Goal: Information Seeking & Learning: Learn about a topic

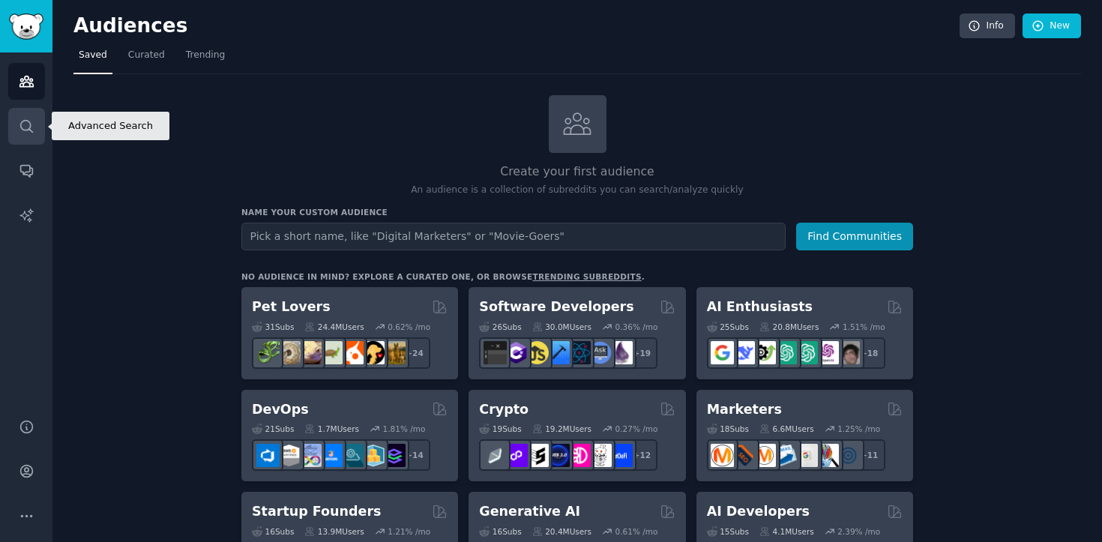
click at [20, 123] on icon "Sidebar" at bounding box center [26, 126] width 12 height 12
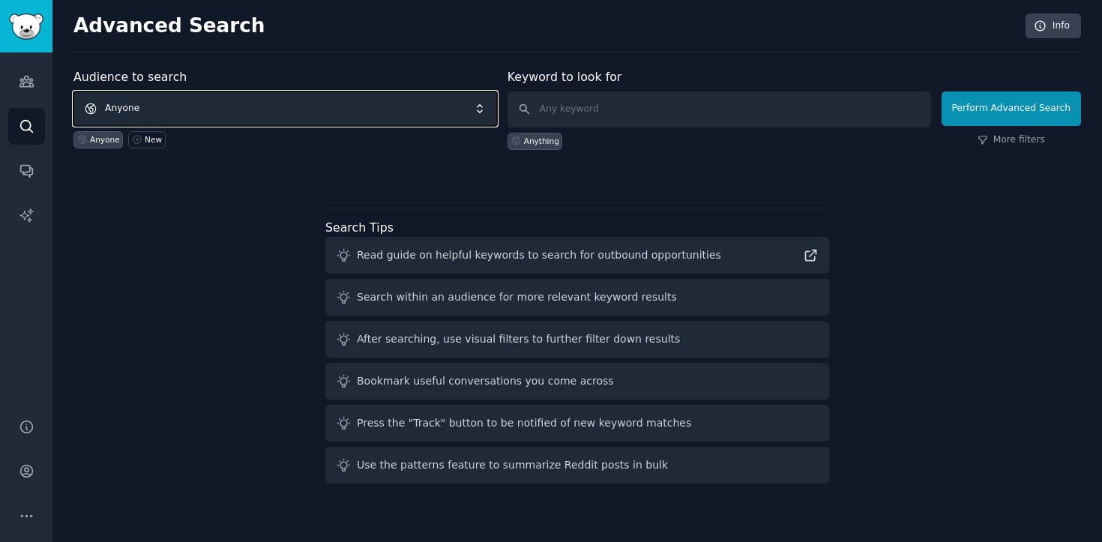
click at [179, 114] on span "Anyone" at bounding box center [285, 108] width 424 height 34
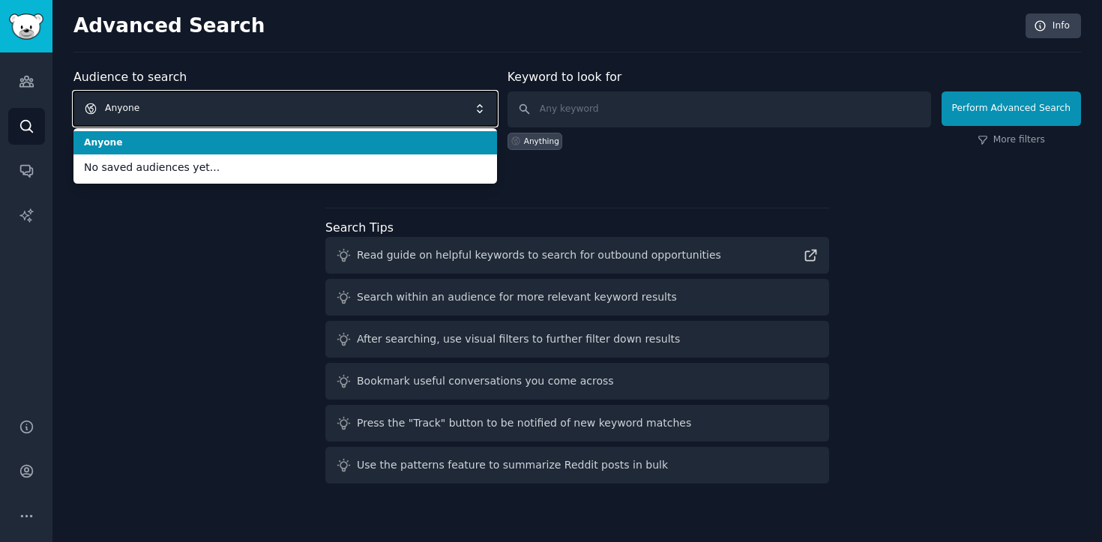
click at [179, 115] on span "Anyone" at bounding box center [285, 108] width 424 height 34
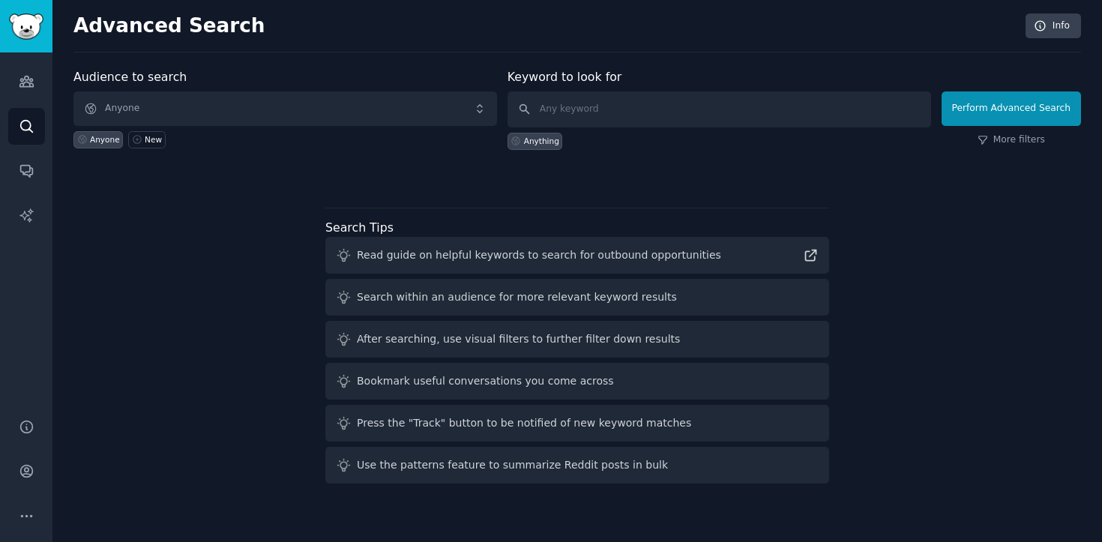
click at [548, 139] on div "Anything" at bounding box center [541, 141] width 35 height 10
click at [589, 104] on input "text" at bounding box center [720, 109] width 424 height 36
click at [28, 79] on icon "Sidebar" at bounding box center [27, 81] width 16 height 16
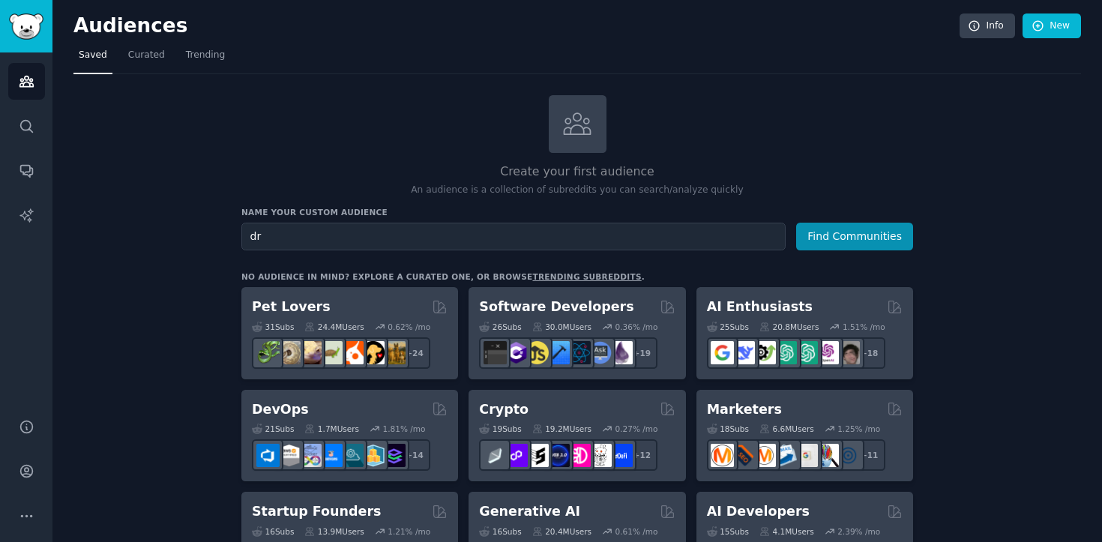
type input "d"
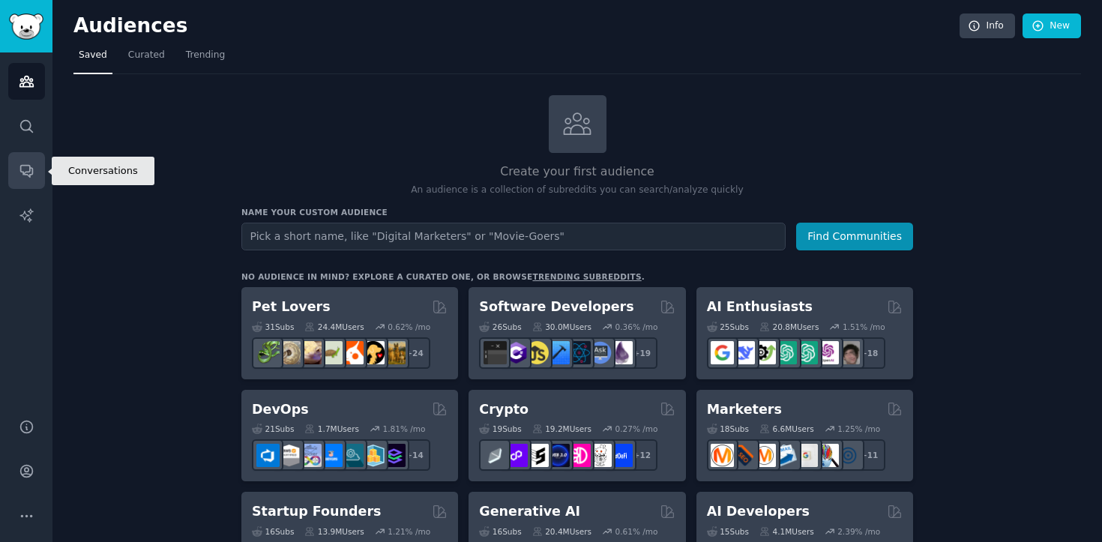
click at [32, 165] on icon "Sidebar" at bounding box center [27, 171] width 16 height 16
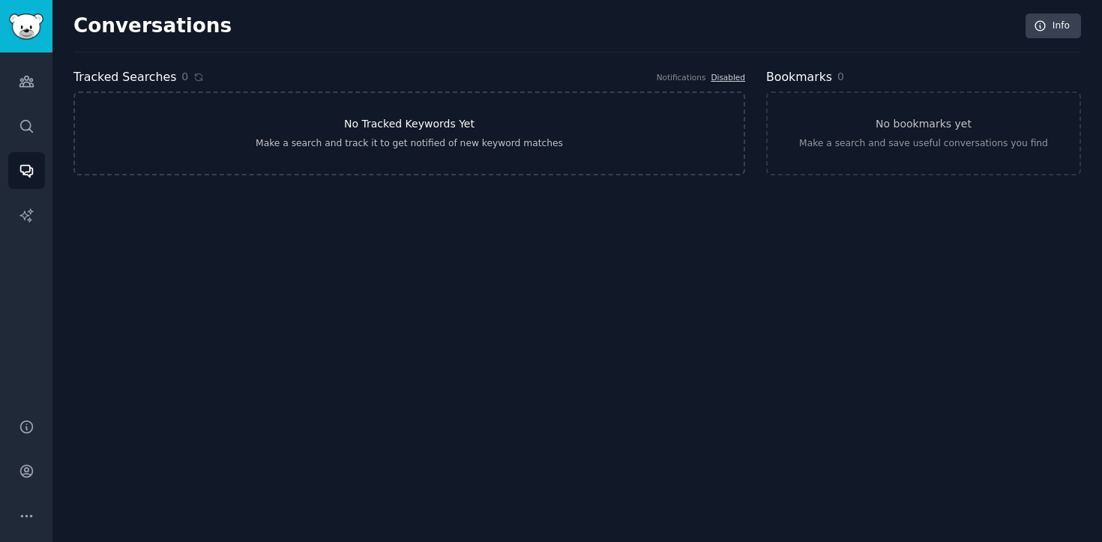
click at [165, 111] on link "No Tracked Keywords Yet Make a search and track it to get notified of new keywo…" at bounding box center [409, 133] width 672 height 84
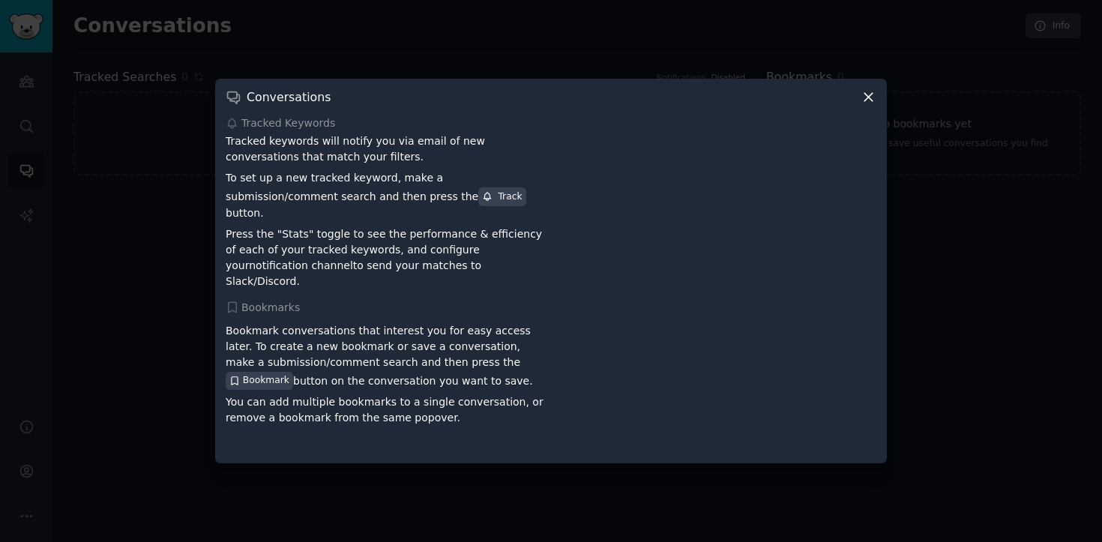
click at [865, 100] on icon at bounding box center [869, 97] width 16 height 16
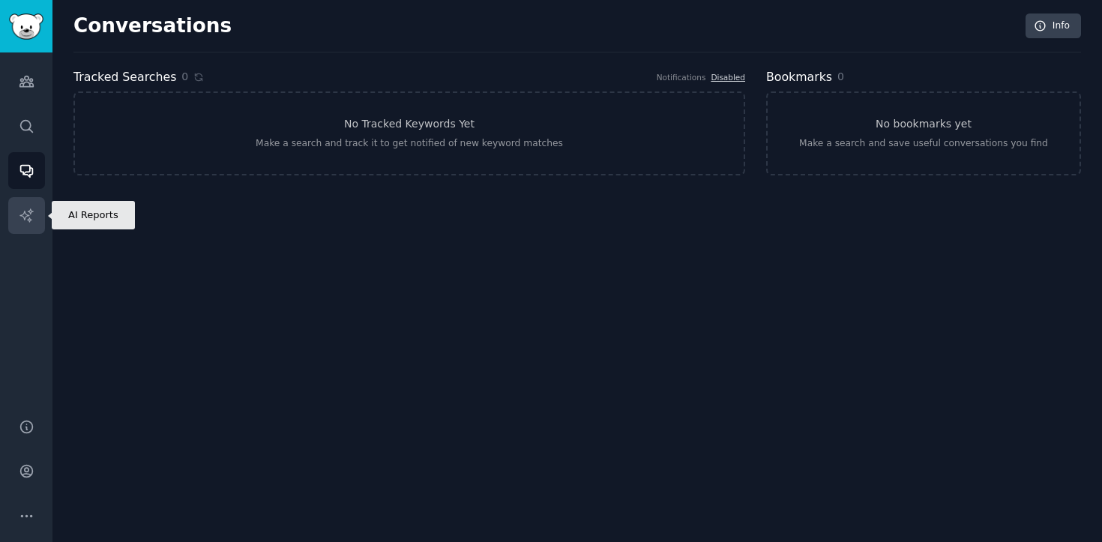
click at [21, 204] on link "AI Reports" at bounding box center [26, 215] width 37 height 37
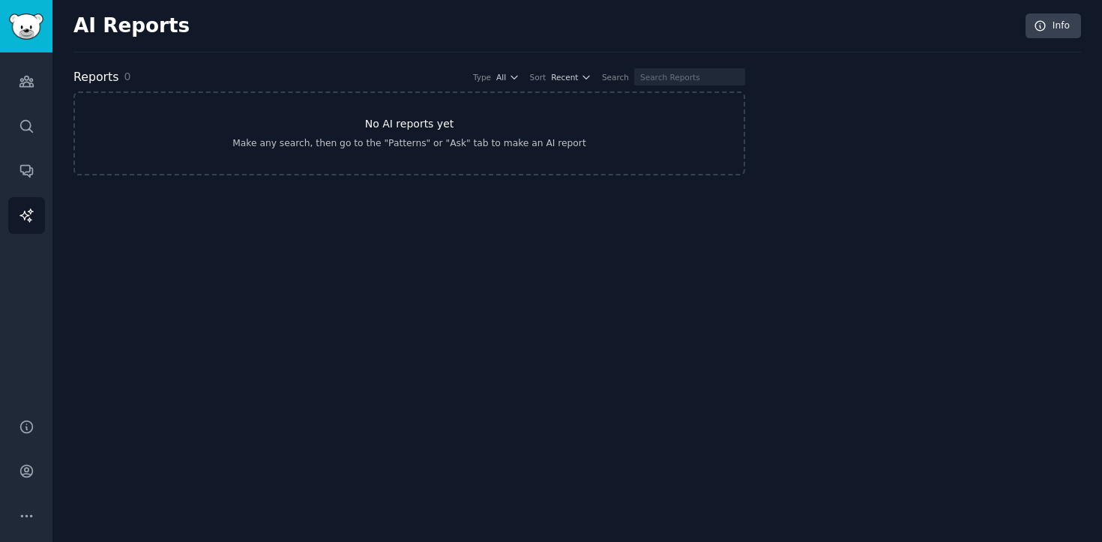
click at [381, 153] on link "No AI reports yet Make any search, then go to the "Patterns" or "Ask" tab to ma…" at bounding box center [409, 133] width 672 height 84
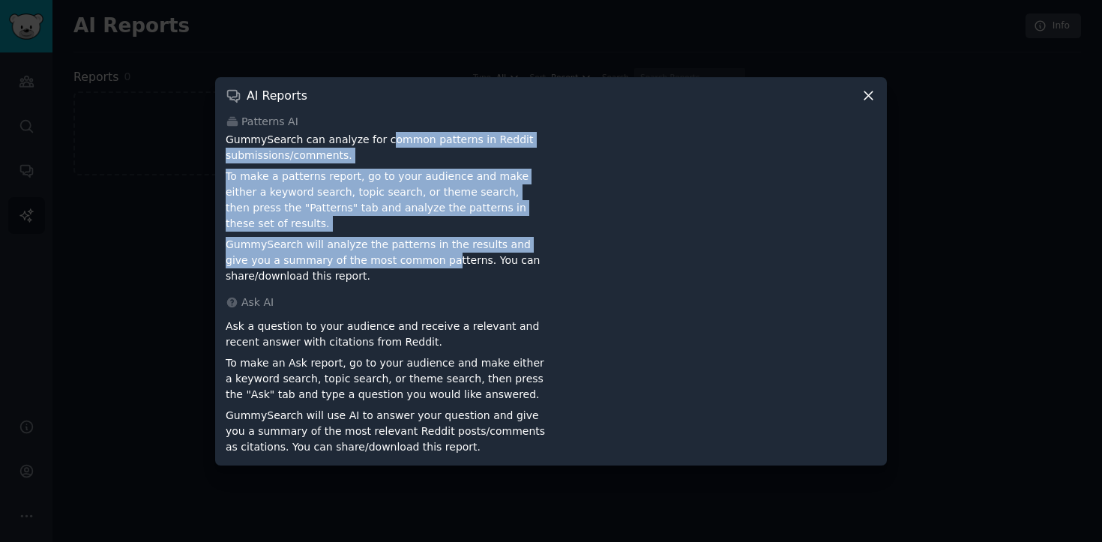
drag, startPoint x: 381, startPoint y: 153, endPoint x: 394, endPoint y: 250, distance: 97.6
click at [394, 250] on div "GummySearch can analyze for common patterns in Reddit submissions/comments. To …" at bounding box center [386, 208] width 320 height 152
click at [394, 250] on p "GummySearch will analyze the patterns in the results and give you a summary of …" at bounding box center [386, 260] width 320 height 47
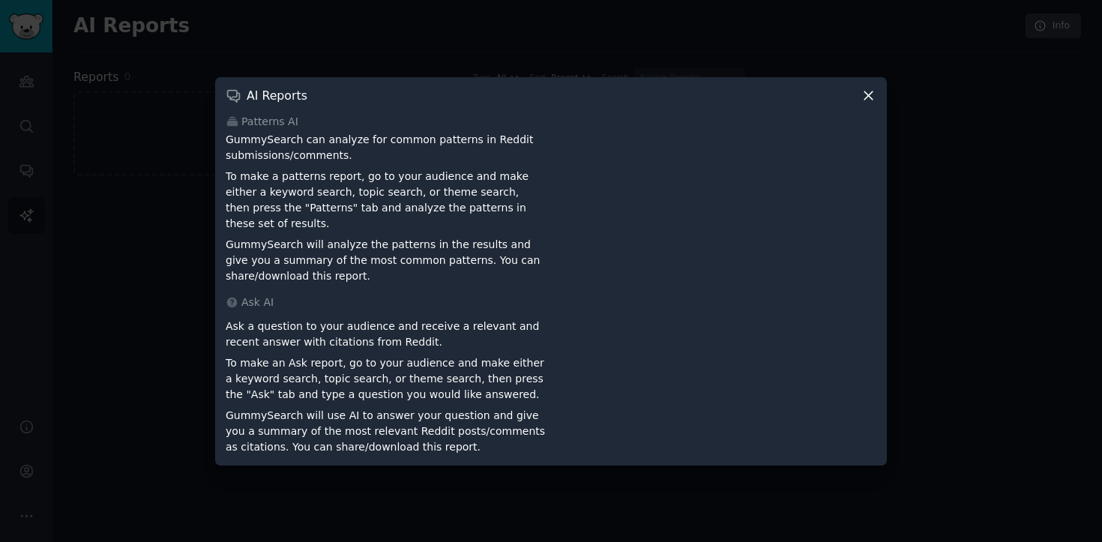
click at [876, 103] on icon at bounding box center [869, 96] width 16 height 16
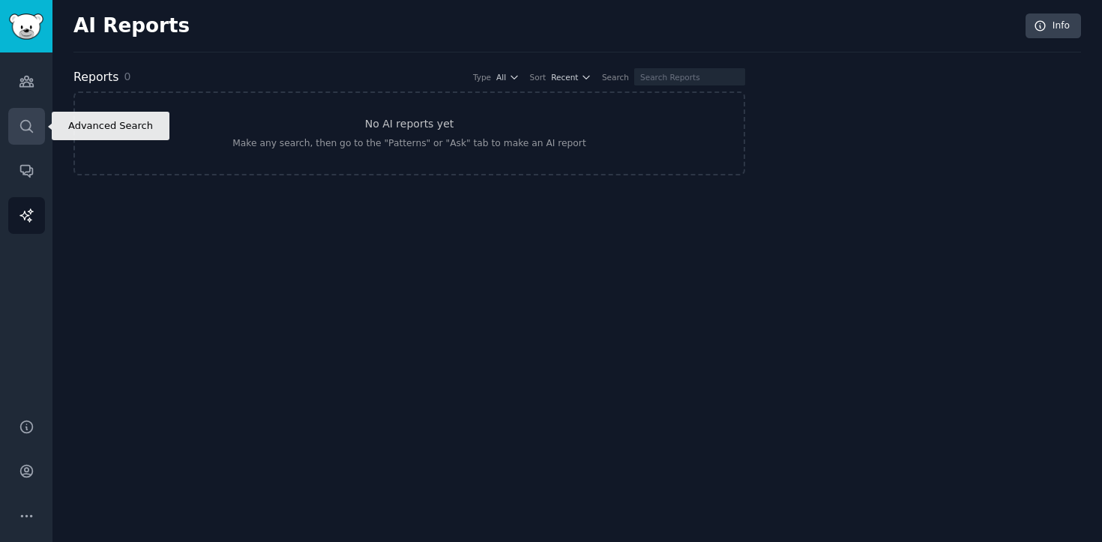
click at [19, 134] on link "Search" at bounding box center [26, 126] width 37 height 37
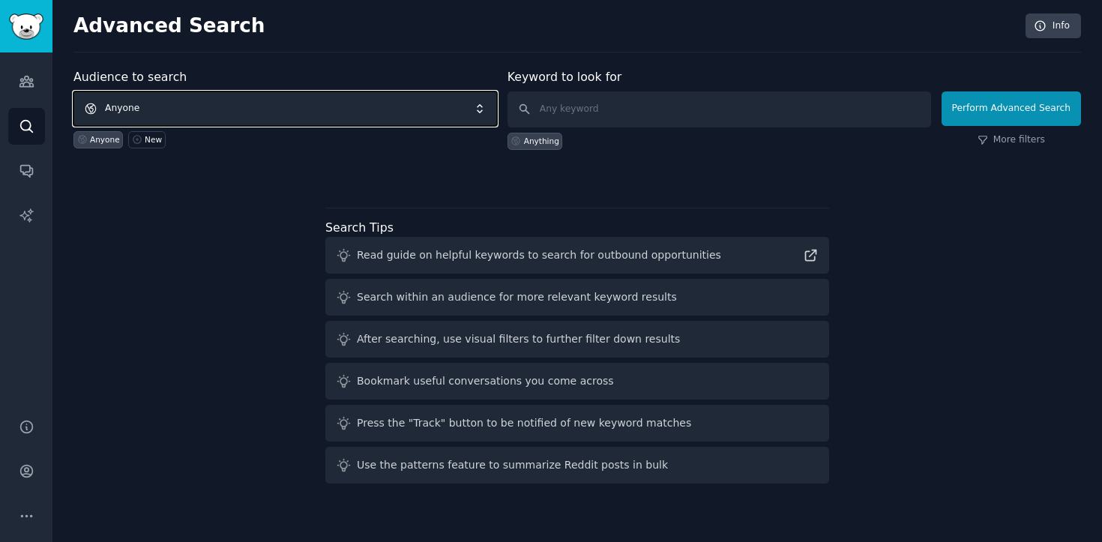
click at [151, 120] on span "Anyone" at bounding box center [285, 108] width 424 height 34
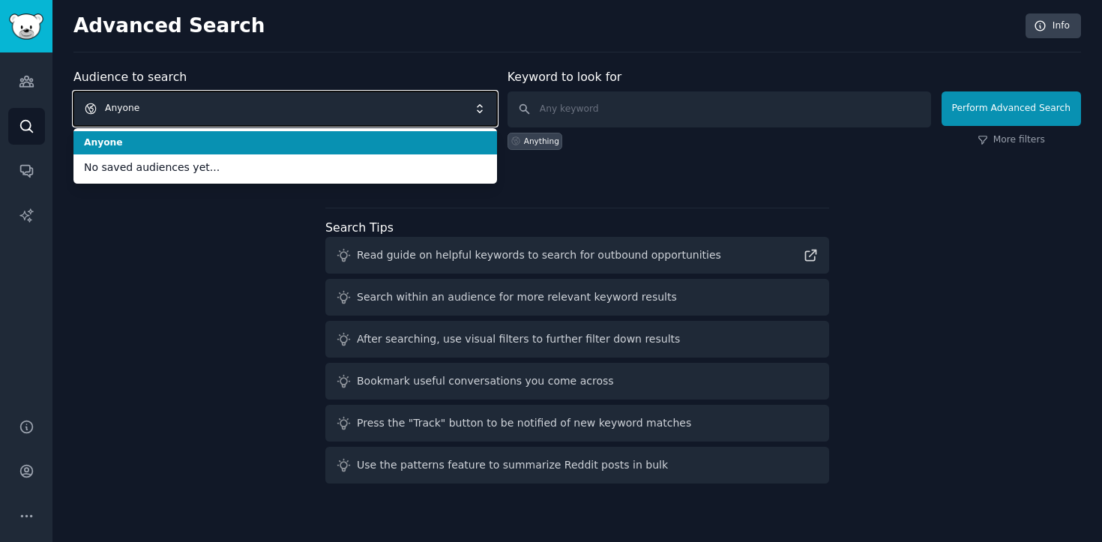
click at [151, 120] on span "Anyone" at bounding box center [285, 108] width 424 height 34
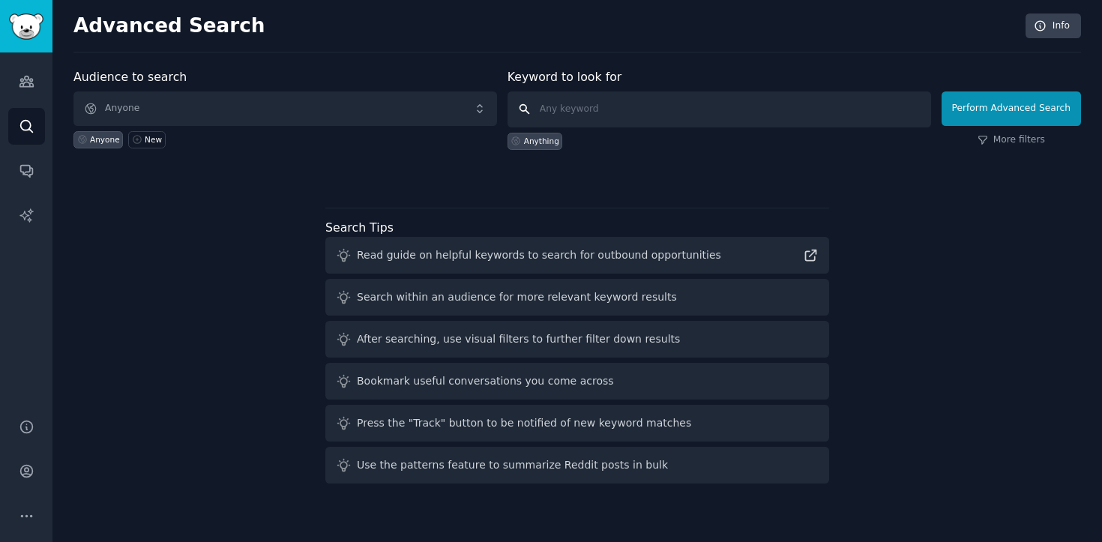
click at [591, 122] on input "text" at bounding box center [720, 109] width 424 height 36
click at [1022, 144] on link "More filters" at bounding box center [1011, 139] width 67 height 13
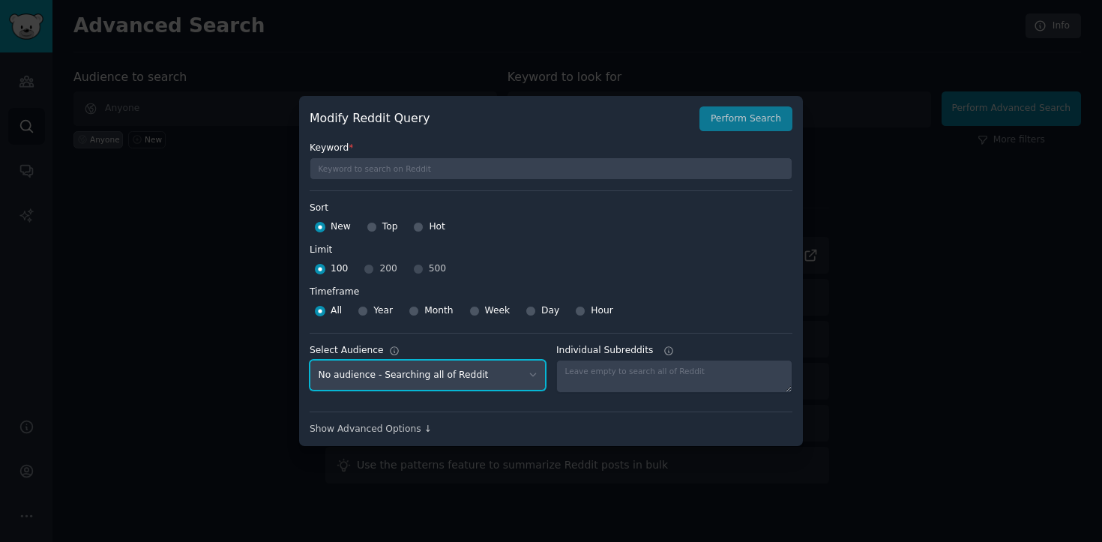
click at [508, 370] on select "No audience - Searching all of Reddit" at bounding box center [428, 375] width 236 height 31
click at [310, 360] on select "No audience - Searching all of Reddit" at bounding box center [428, 375] width 236 height 31
click at [848, 141] on div at bounding box center [551, 271] width 1102 height 542
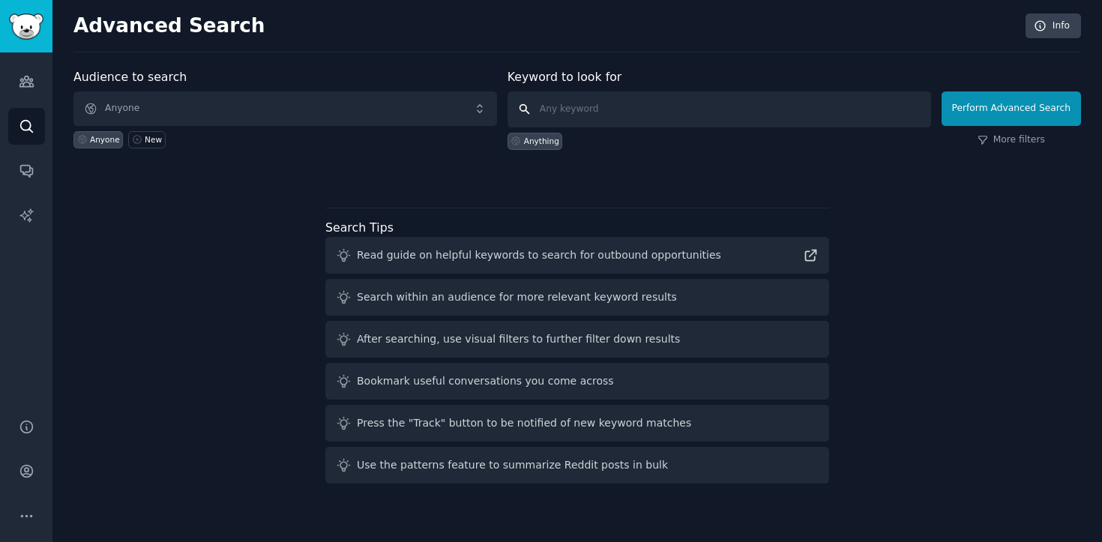
click at [657, 94] on input "text" at bounding box center [720, 109] width 424 height 36
type input "[MEDICAL_DATA]"
click button "Perform Advanced Search" at bounding box center [1011, 108] width 139 height 34
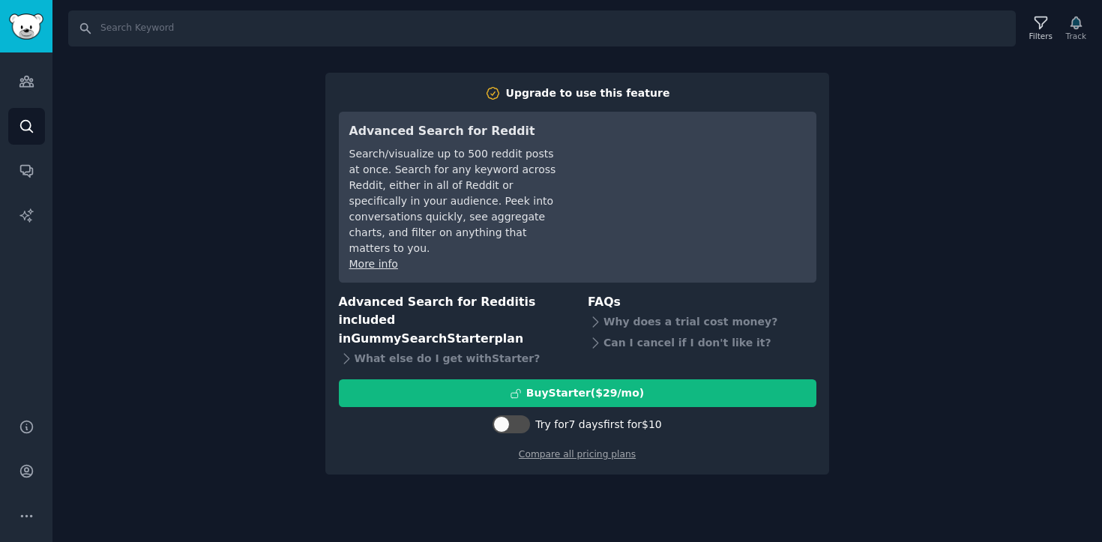
click at [145, 266] on div "Search Filters Track Upgrade to use this feature Advanced Search for Reddit Sea…" at bounding box center [577, 271] width 1050 height 542
click at [13, 80] on link "Audiences" at bounding box center [26, 81] width 37 height 37
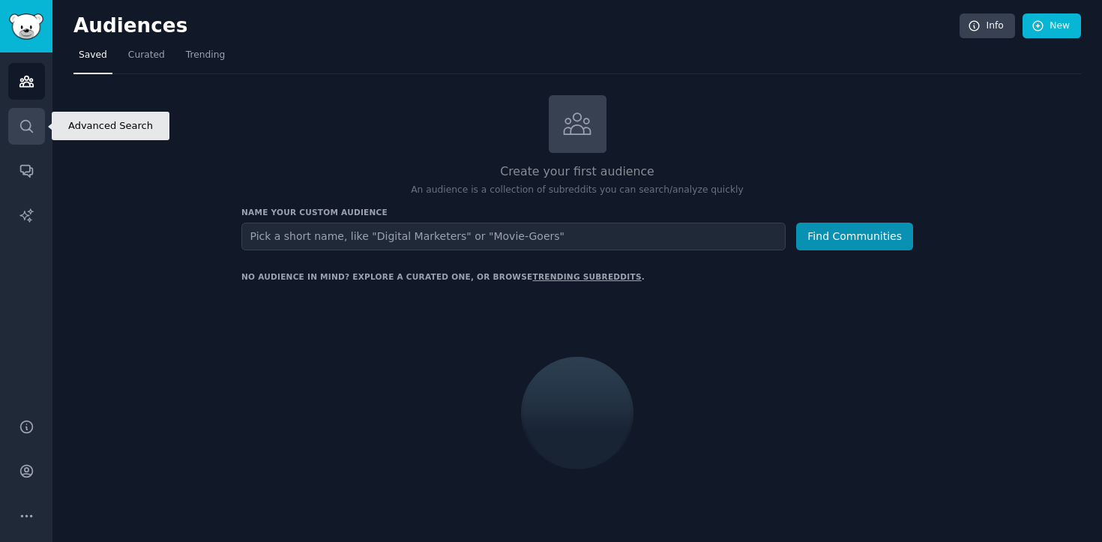
click at [19, 128] on icon "Sidebar" at bounding box center [27, 126] width 16 height 16
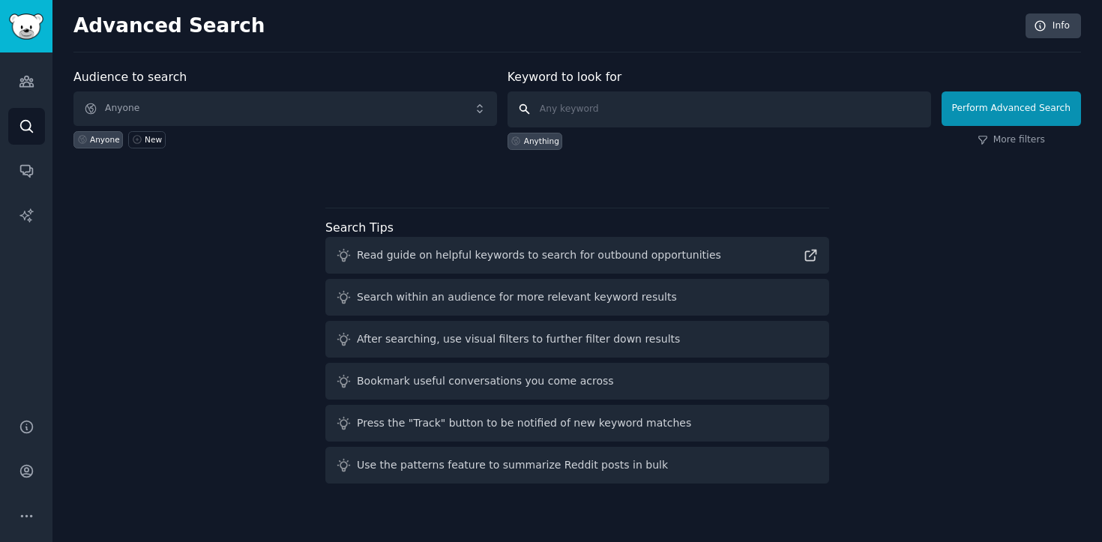
click at [643, 118] on input "text" at bounding box center [720, 109] width 424 height 36
